Goal: Task Accomplishment & Management: Use online tool/utility

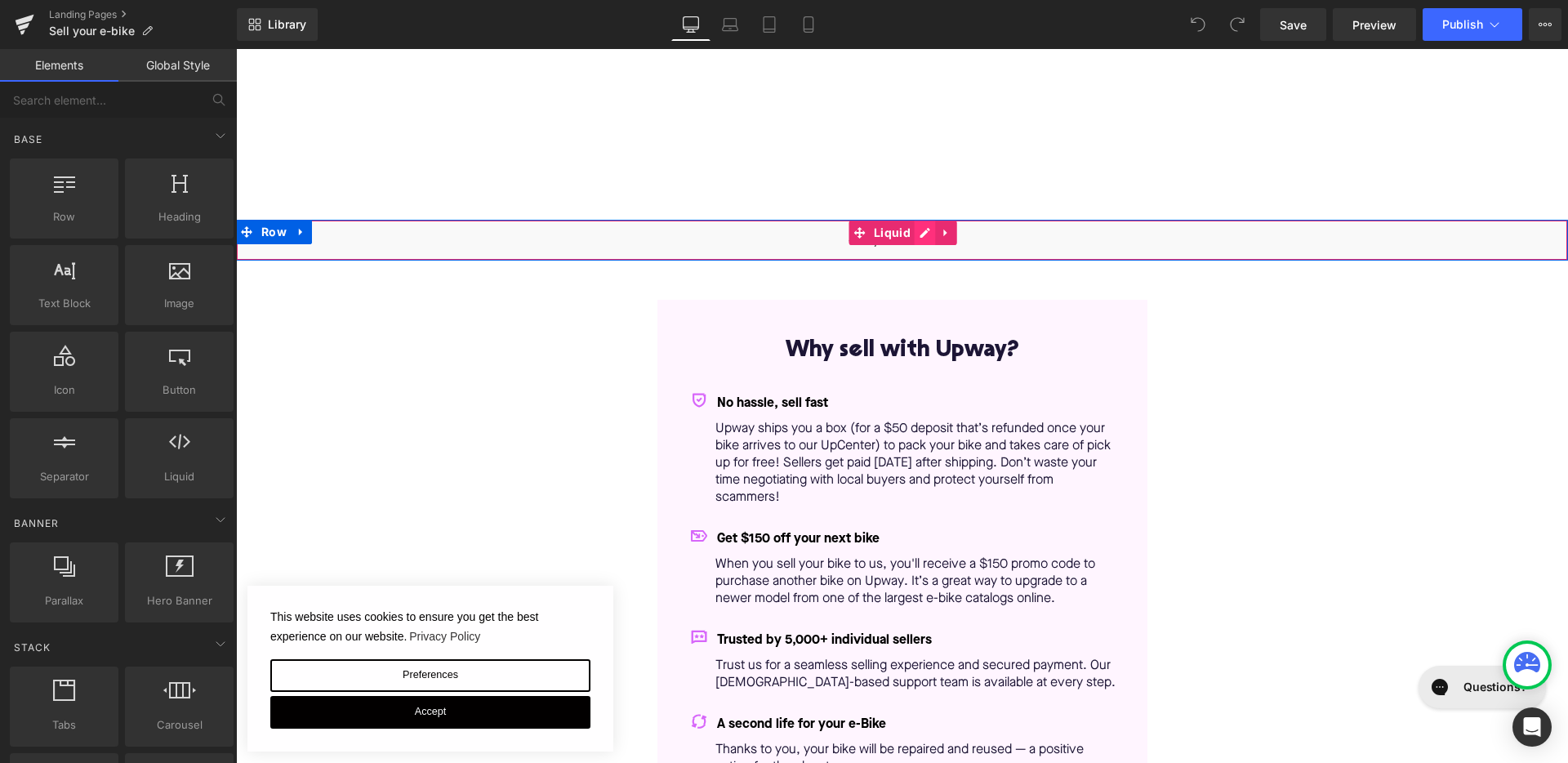
click at [927, 235] on div "Liquid" at bounding box center [902, 240] width 1332 height 41
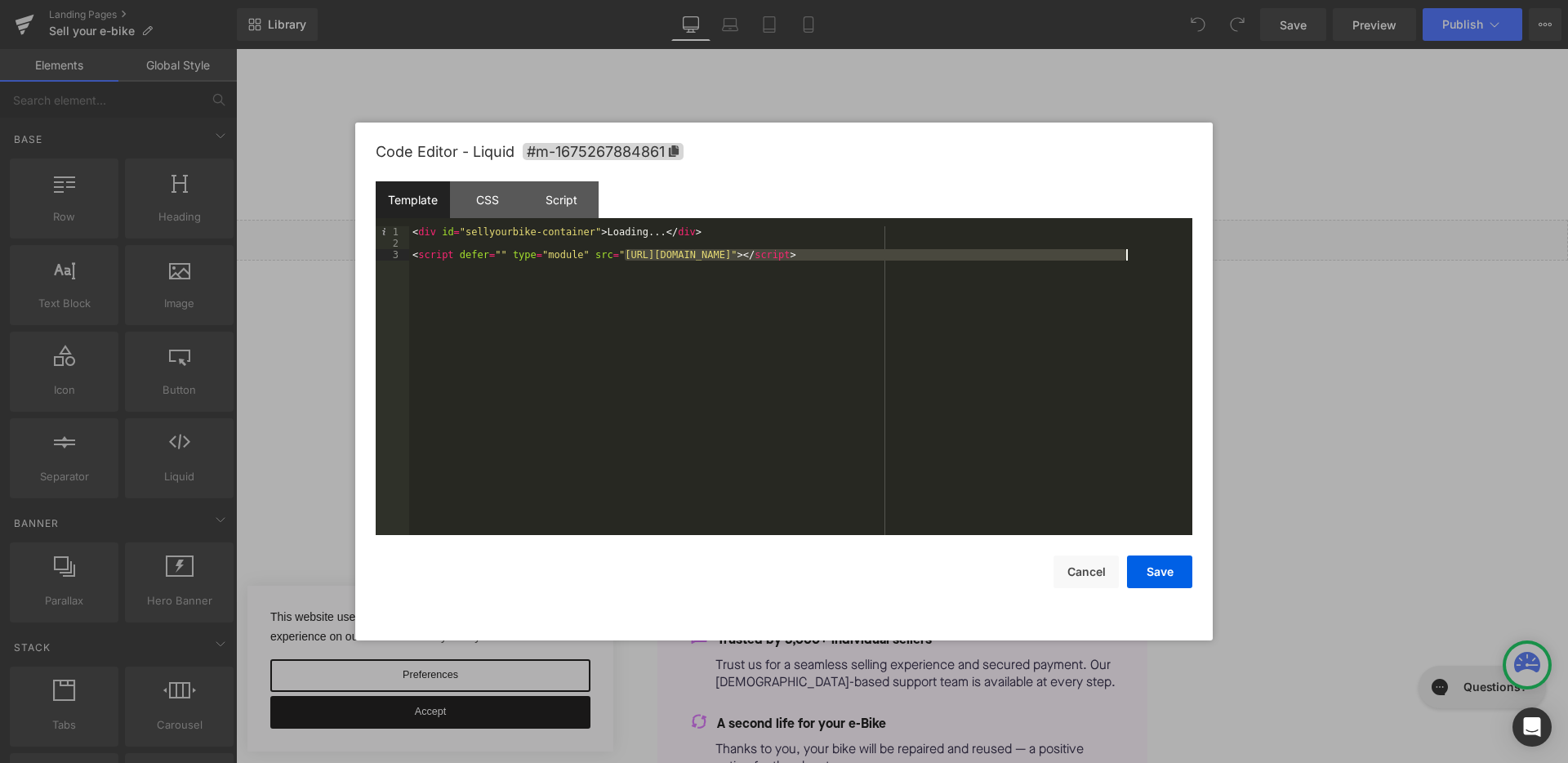
drag, startPoint x: 625, startPoint y: 257, endPoint x: 1041, endPoint y: 263, distance: 416.0
click at [1041, 263] on div "< div id = "sellyourbike-container" > Loading... </ div > < script defer = "" t…" at bounding box center [800, 392] width 783 height 332
click at [997, 248] on div "< div id = "sellyourbike-container" > Loading... </ div > < script defer = "" t…" at bounding box center [800, 392] width 783 height 332
click at [1002, 251] on div "< div id = "sellyourbike-container" > Loading... </ div > < script defer = "" t…" at bounding box center [800, 392] width 783 height 332
drag, startPoint x: 415, startPoint y: 232, endPoint x: 754, endPoint y: 232, distance: 339.0
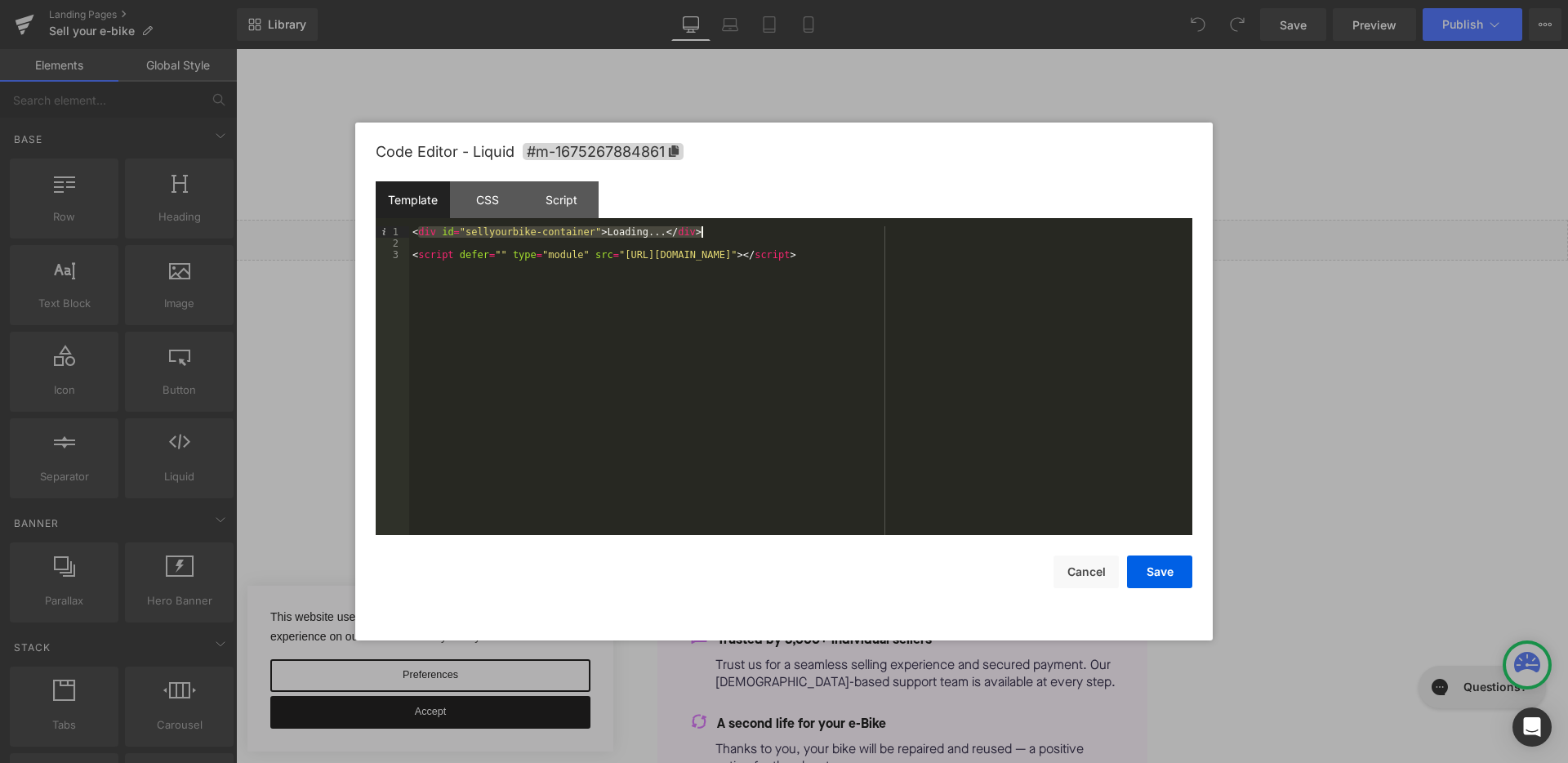
click at [757, 232] on div "< div id = "sellyourbike-container" > Loading... </ div > < script defer = "" t…" at bounding box center [800, 392] width 783 height 332
click at [594, 233] on div "< div id = "sellyourbike-container" > Loading... </ div > < script defer = "" t…" at bounding box center [800, 392] width 783 height 332
drag, startPoint x: 469, startPoint y: 226, endPoint x: 845, endPoint y: 223, distance: 376.0
click at [845, 223] on div "Template CSS Script Data" at bounding box center [784, 204] width 817 height 45
click at [1161, 579] on button "Save" at bounding box center [1159, 572] width 65 height 33
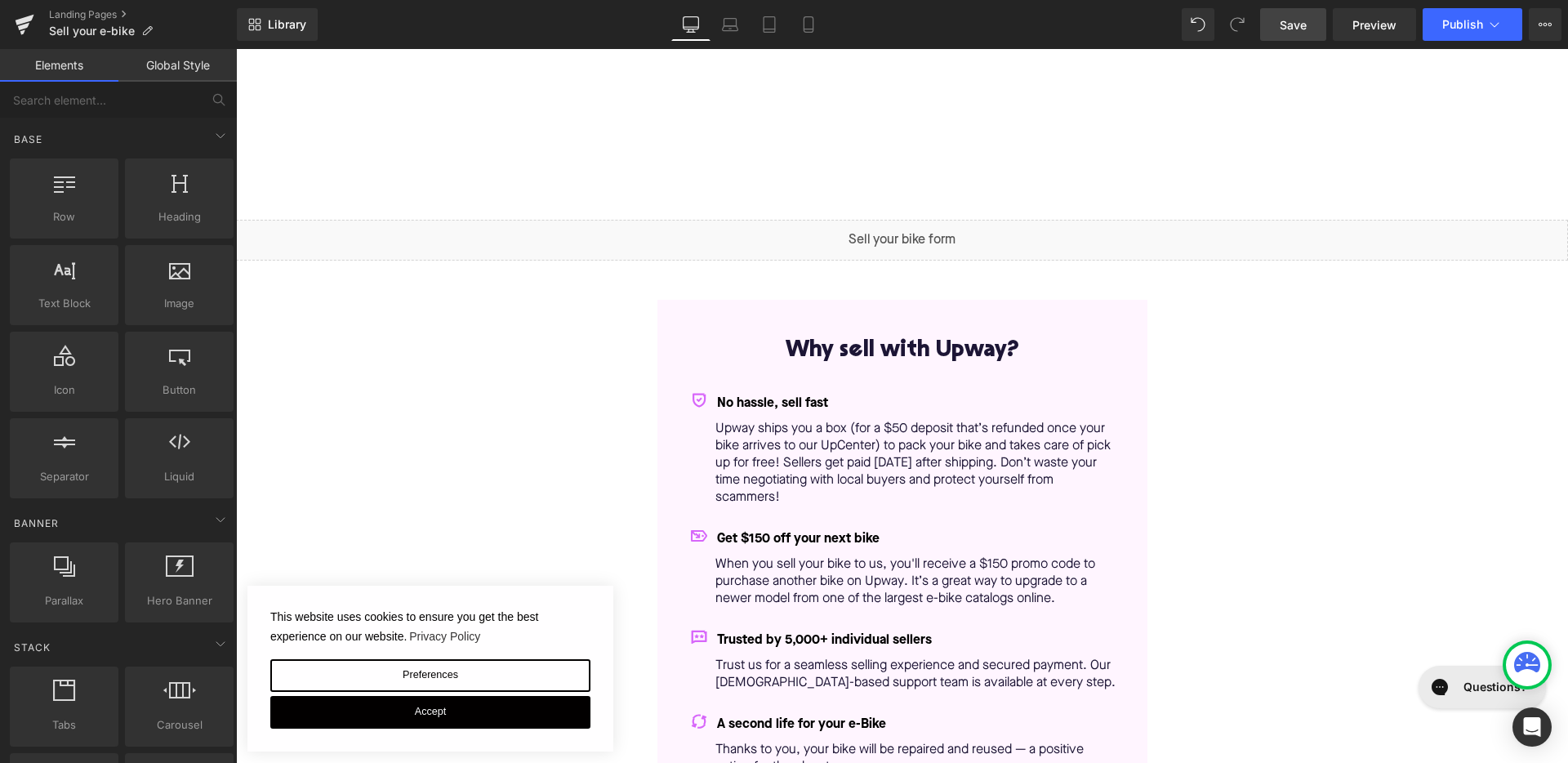
click at [1311, 33] on link "Save" at bounding box center [1293, 24] width 66 height 33
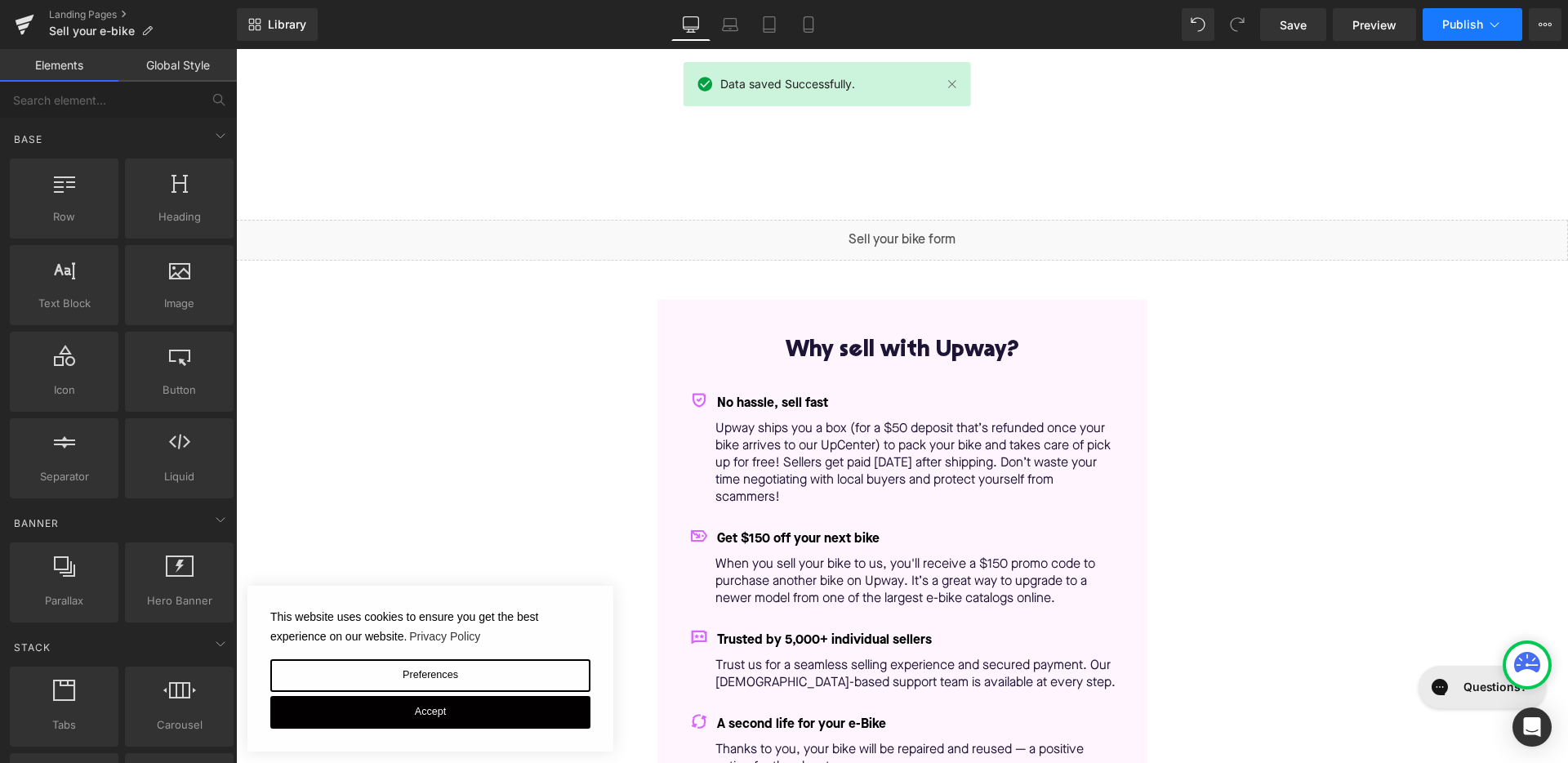
click at [1457, 20] on span "Publish" at bounding box center [1462, 24] width 41 height 13
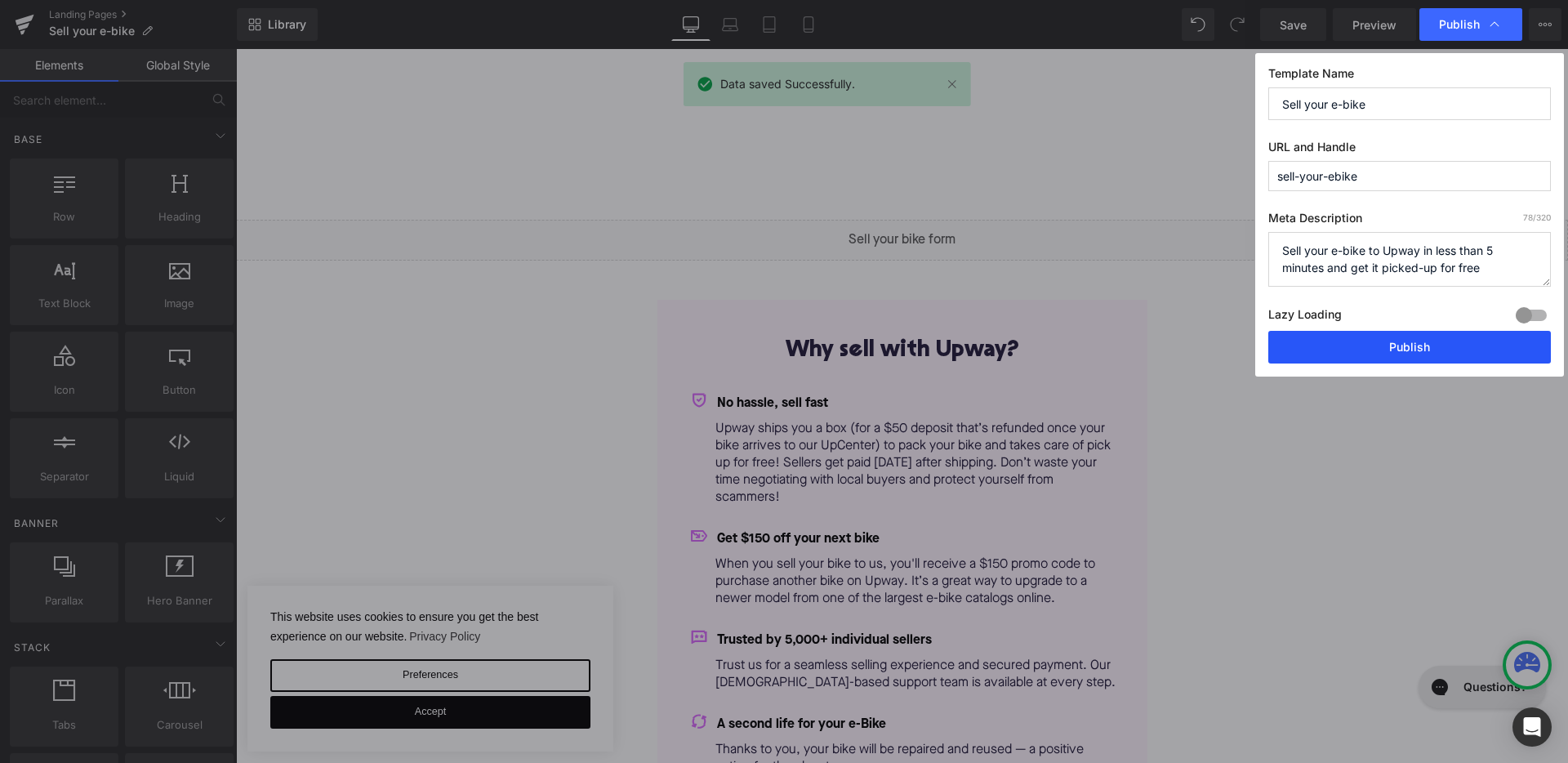
click at [1377, 349] on button "Publish" at bounding box center [1410, 348] width 283 height 33
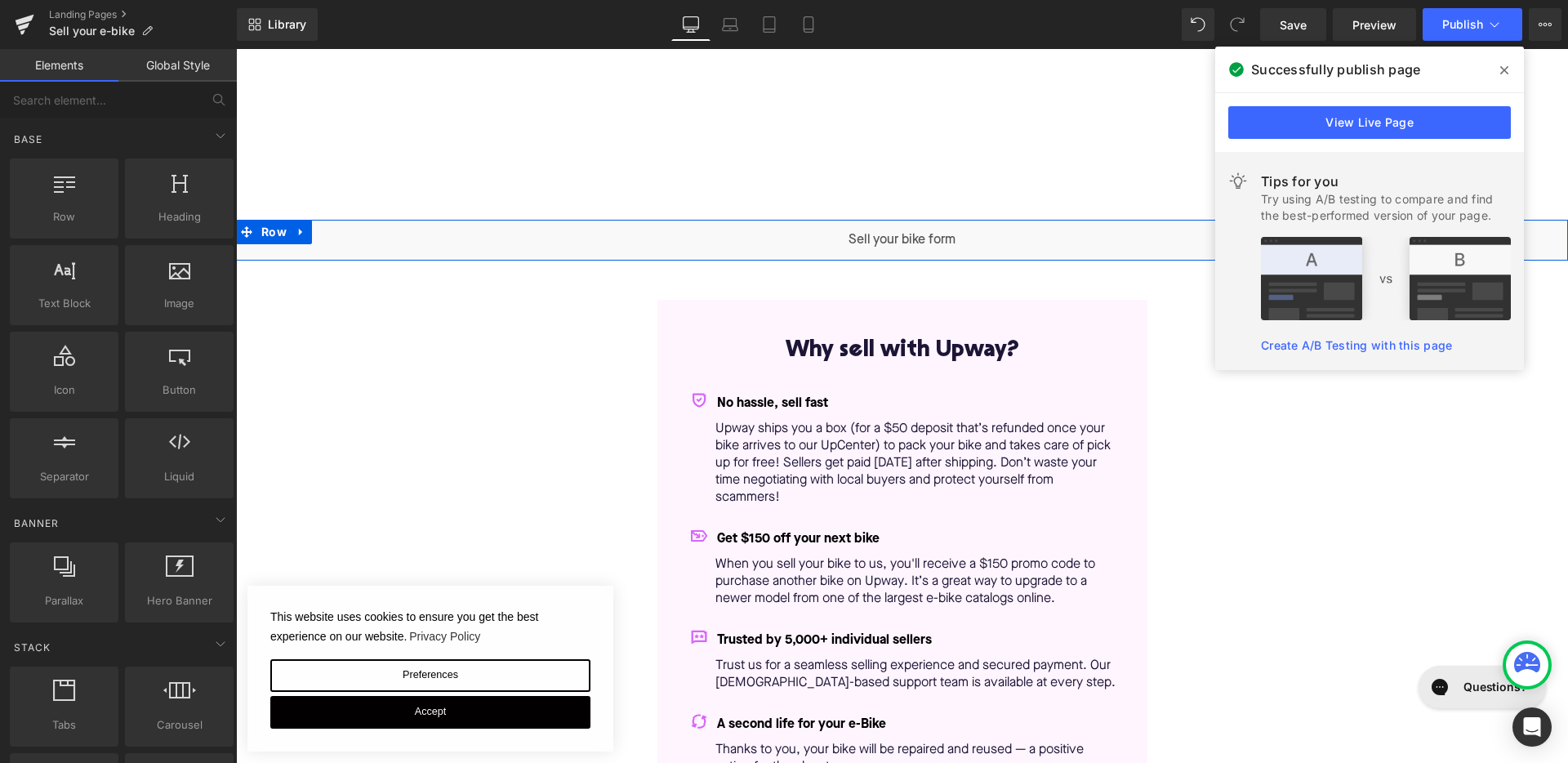
click at [928, 236] on div "Liquid" at bounding box center [902, 240] width 1332 height 41
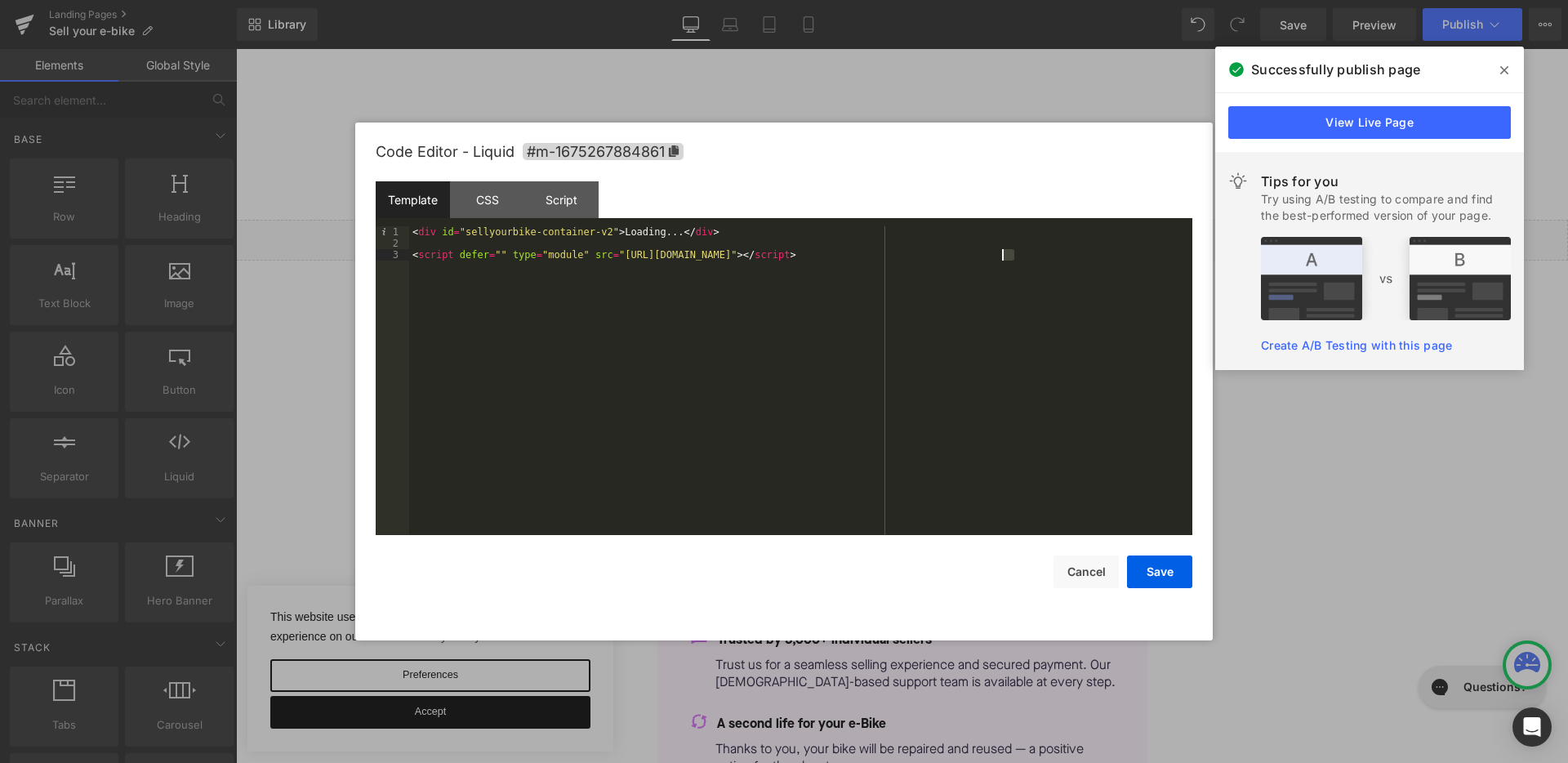
click at [1005, 256] on div "< div id = "sellyourbike-container-v2" > Loading... </ div > < script defer = "…" at bounding box center [800, 392] width 783 height 332
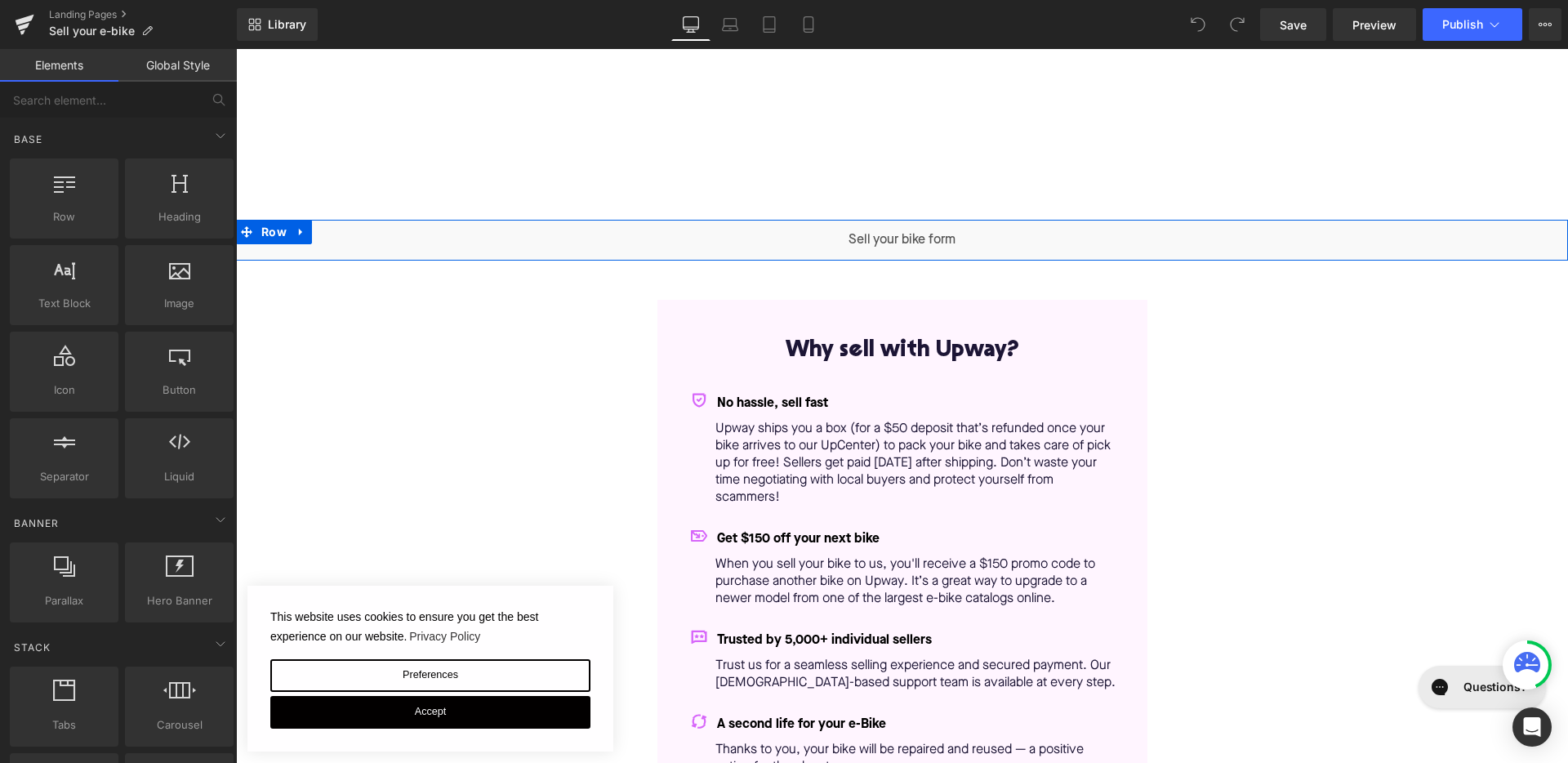
click at [923, 232] on div "Liquid" at bounding box center [902, 240] width 1332 height 41
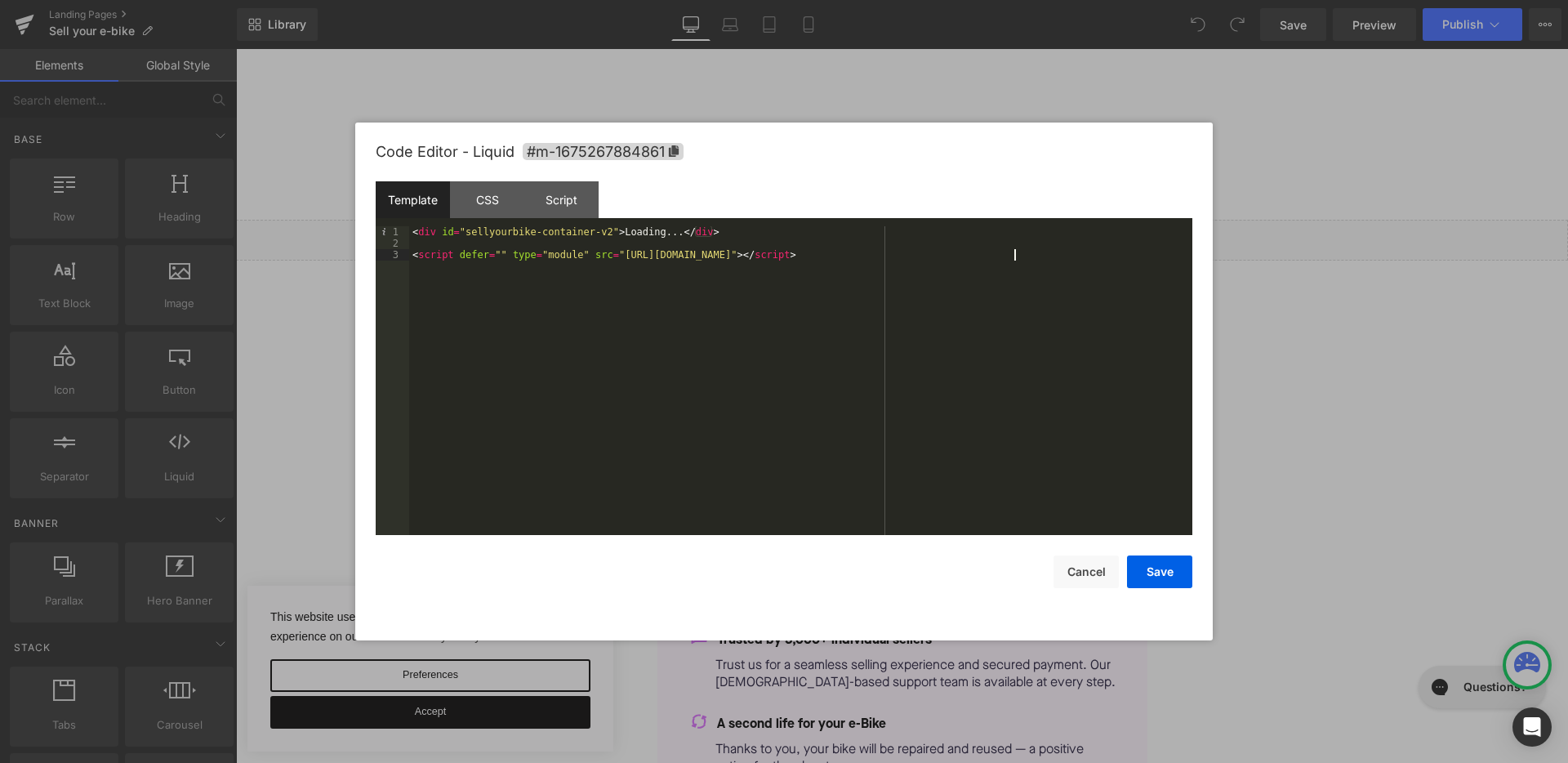
click at [1014, 259] on div "< div id = "sellyourbike-container-v2" > Loading... </ div > < script defer = "…" at bounding box center [800, 392] width 783 height 332
click at [927, 258] on div "< div id = "sellyourbike-container-v2" > Loading... </ div > < script defer = "…" at bounding box center [800, 392] width 783 height 332
drag, startPoint x: 1099, startPoint y: 255, endPoint x: 622, endPoint y: 257, distance: 477.0
click at [622, 257] on div "< div id = "sellyourbike-container-v2" > Loading... </ div > < script defer = "…" at bounding box center [800, 392] width 783 height 332
click at [951, 260] on div "< div id = "sellyourbike-container-v2" > Loading... </ div > < script defer = "…" at bounding box center [800, 392] width 783 height 332
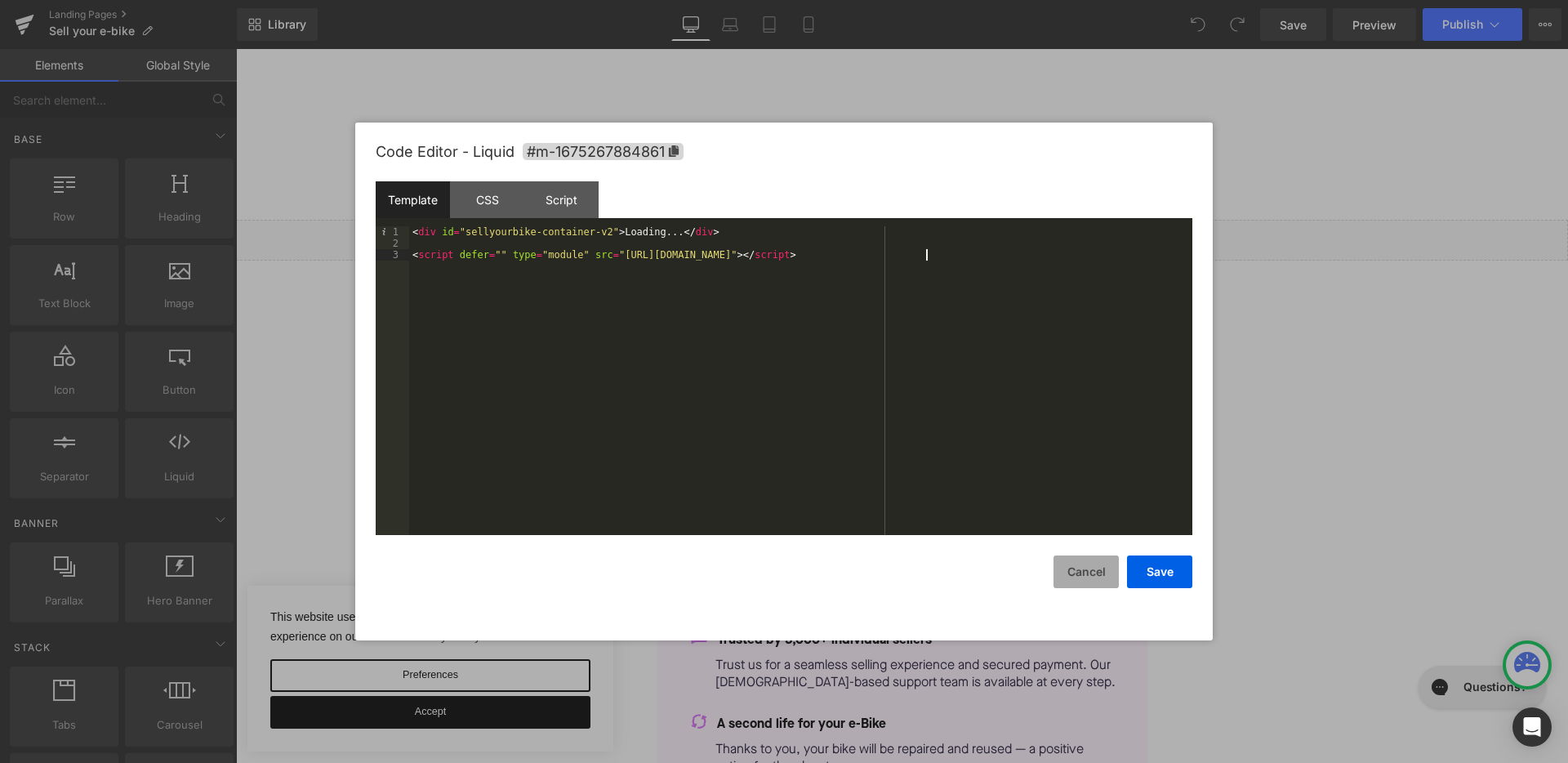
click at [1094, 572] on button "Cancel" at bounding box center [1086, 572] width 65 height 33
